Goal: Navigation & Orientation: Find specific page/section

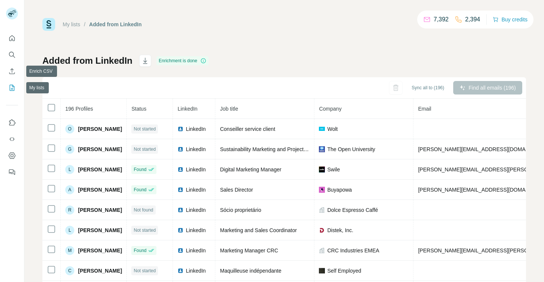
click at [9, 89] on icon "My lists" at bounding box center [11, 87] width 7 height 7
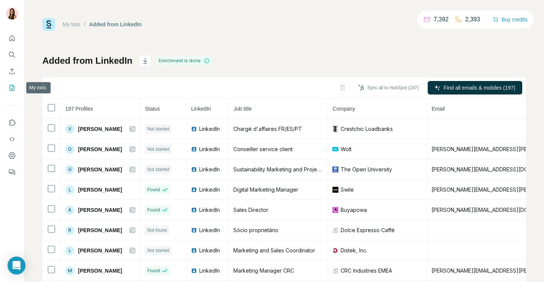
click at [14, 90] on icon "My lists" at bounding box center [12, 88] width 5 height 6
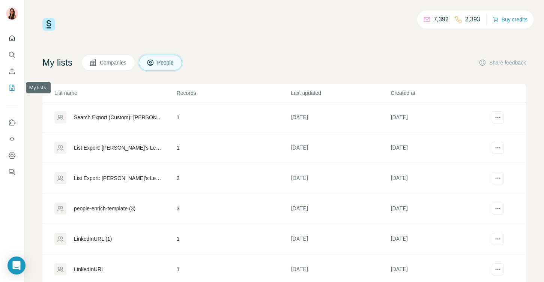
click at [10, 87] on icon "My lists" at bounding box center [12, 88] width 5 height 6
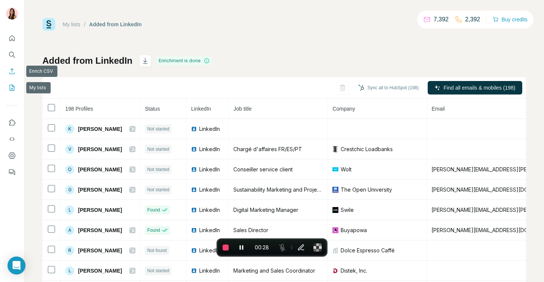
click at [12, 71] on icon "Enrich CSV" at bounding box center [12, 71] width 6 height 6
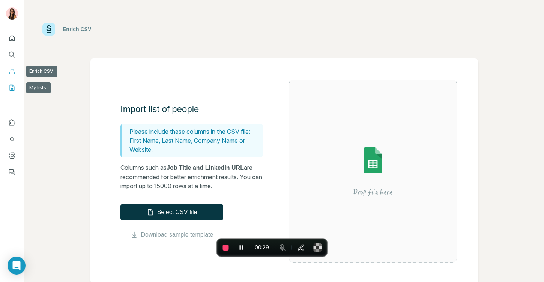
click at [12, 85] on icon "My lists" at bounding box center [11, 87] width 7 height 7
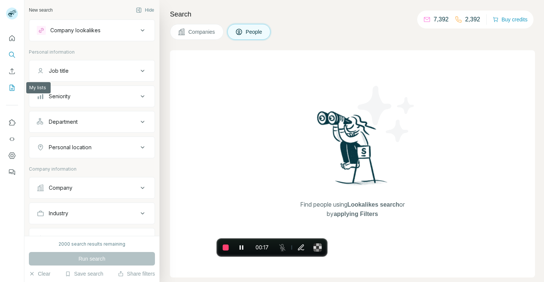
click at [11, 91] on icon "My lists" at bounding box center [11, 87] width 7 height 7
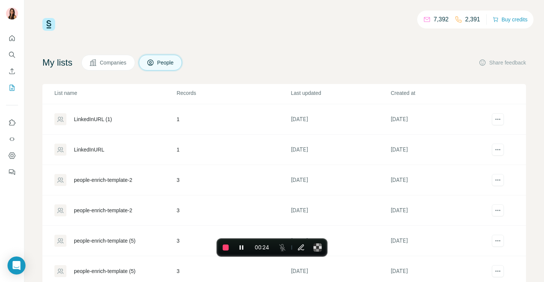
scroll to position [22, 0]
